Goal: Task Accomplishment & Management: Manage account settings

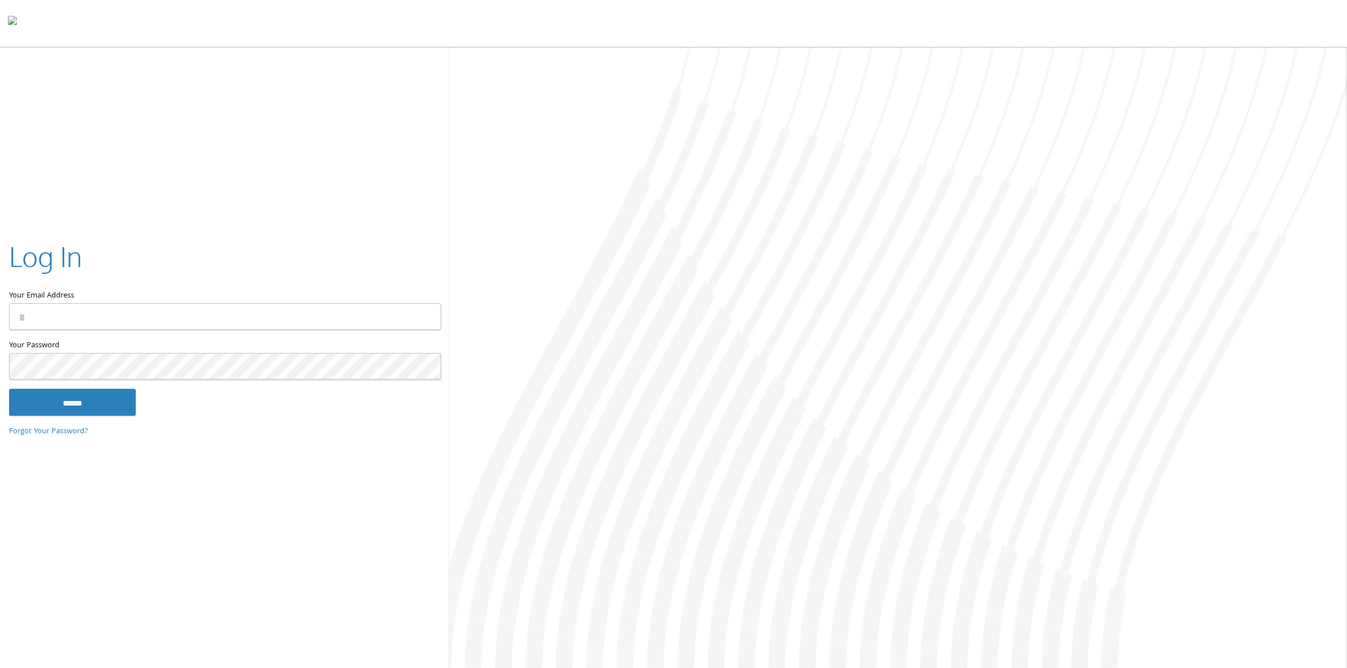
click at [251, 316] on input "Your Email Address" at bounding box center [225, 316] width 432 height 27
type input "**********"
click at [9, 389] on input "******" at bounding box center [72, 402] width 127 height 27
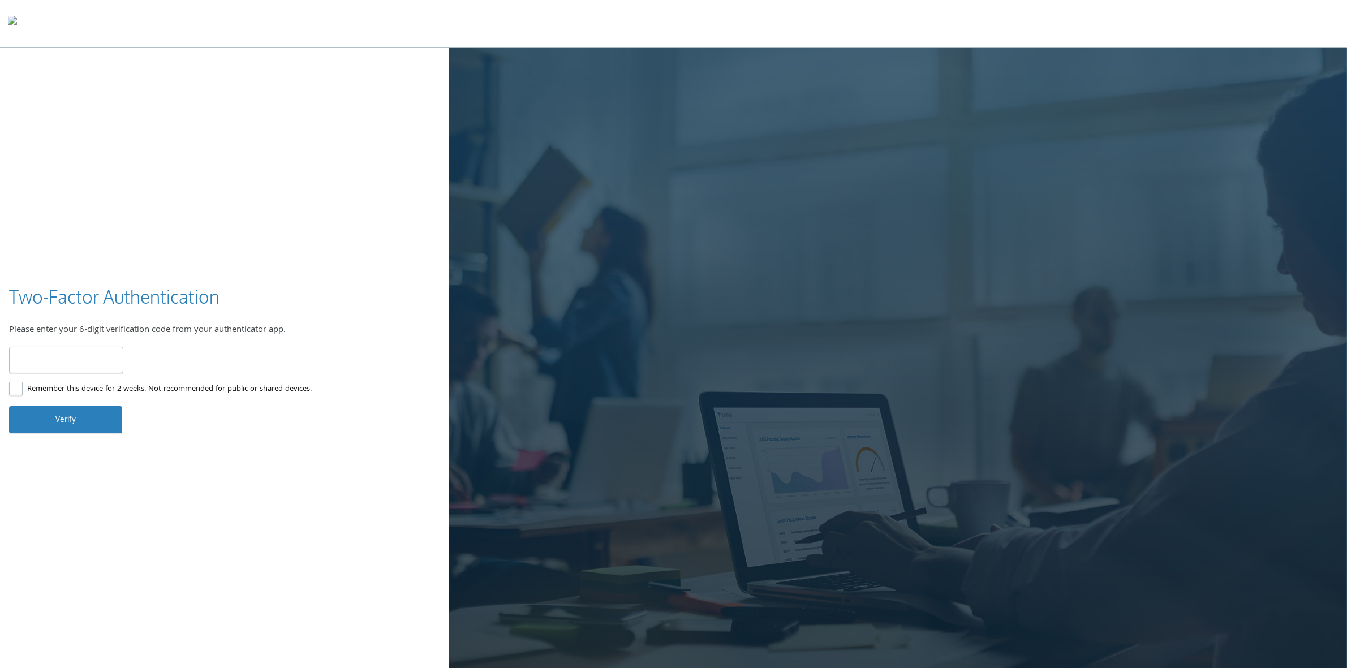
click at [183, 388] on label "Remember this device for 2 weeks. Not recommended for public or shared devices." at bounding box center [160, 389] width 303 height 14
